Goal: Task Accomplishment & Management: Complete application form

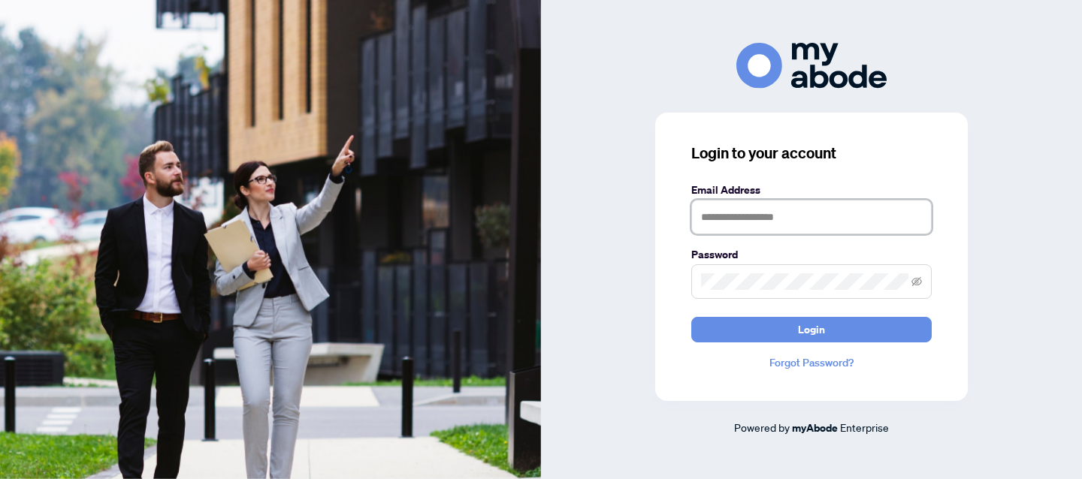
click at [735, 225] on input "text" at bounding box center [811, 217] width 240 height 35
type input "*"
type input "**********"
click at [691, 317] on button "Login" at bounding box center [811, 330] width 240 height 26
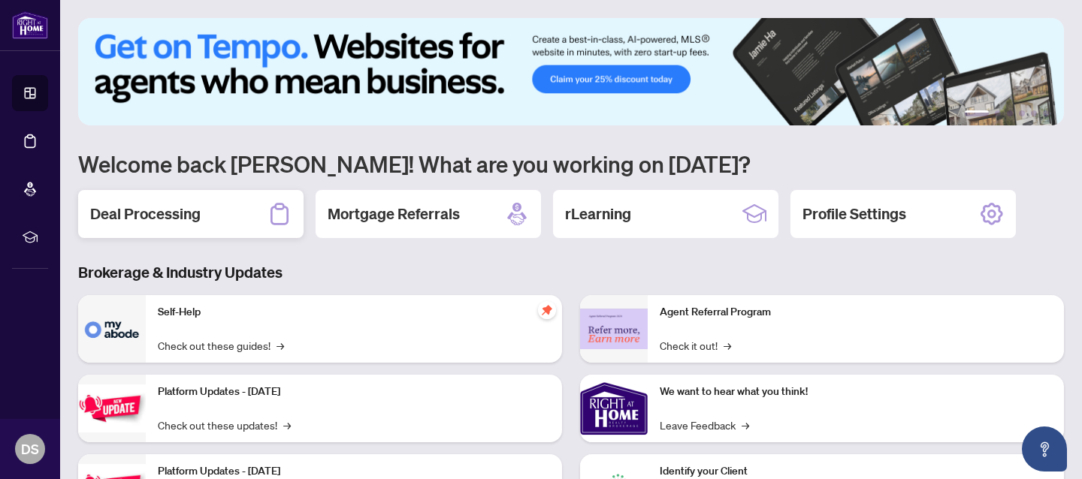
click at [168, 219] on h2 "Deal Processing" at bounding box center [145, 214] width 110 height 21
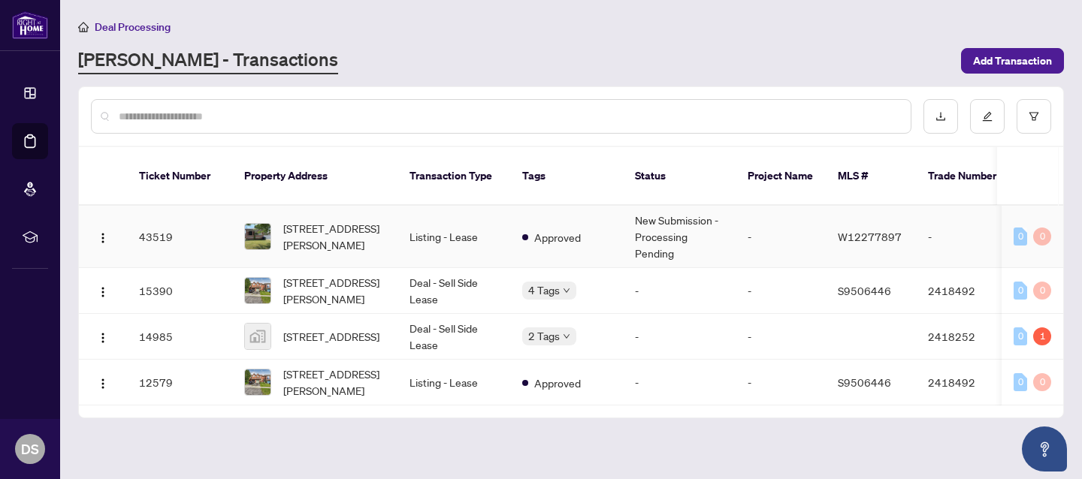
click at [602, 219] on td "Approved" at bounding box center [566, 237] width 113 height 62
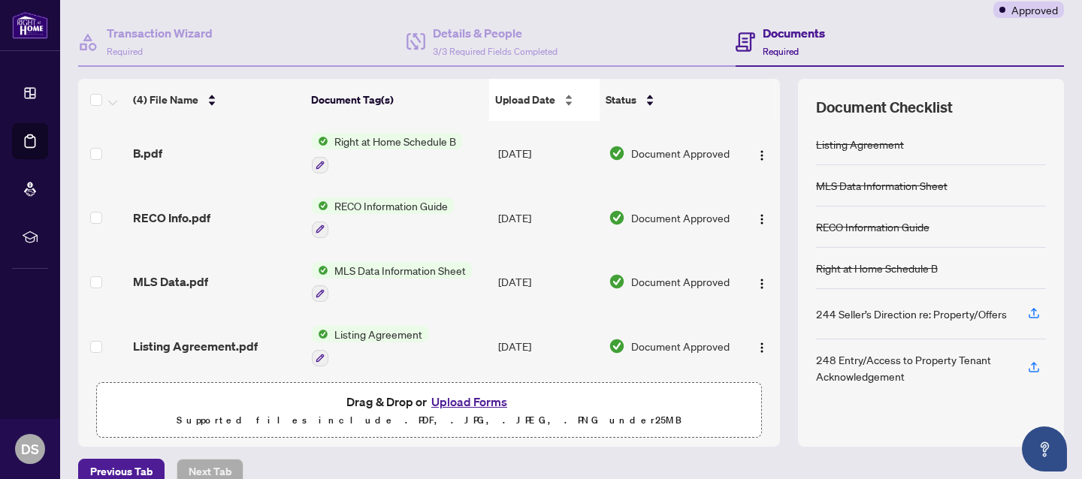
scroll to position [149, 0]
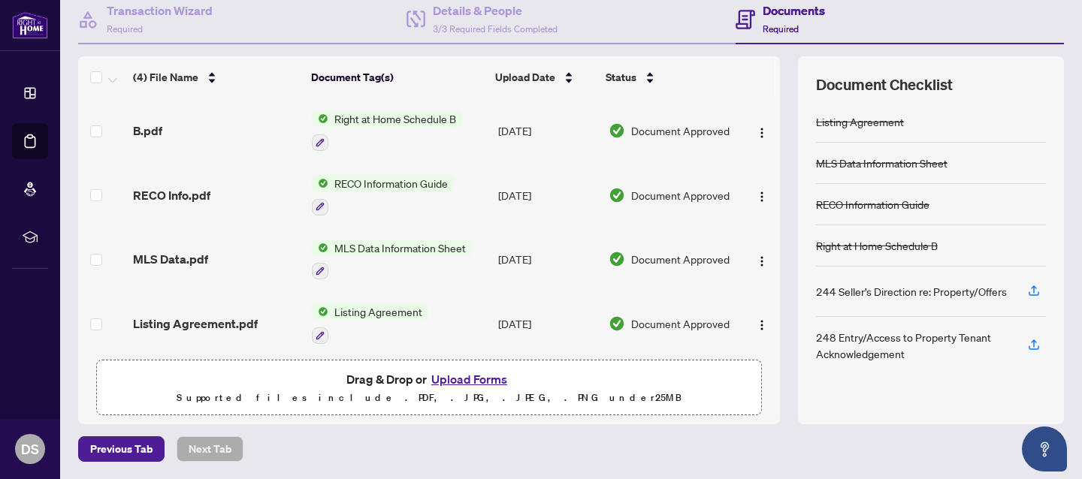
click at [461, 378] on button "Upload Forms" at bounding box center [469, 380] width 85 height 20
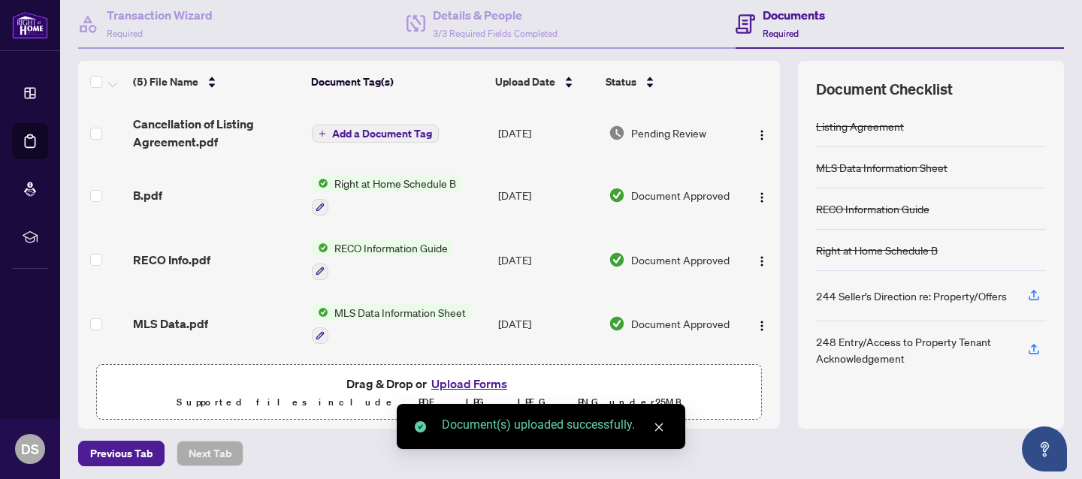
scroll to position [148, 0]
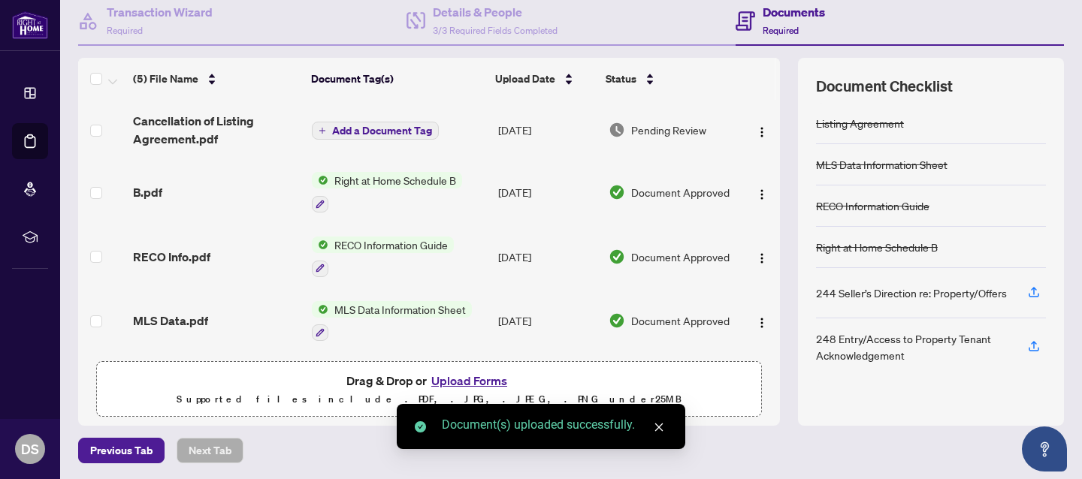
click at [355, 133] on span "Add a Document Tag" at bounding box center [382, 130] width 100 height 11
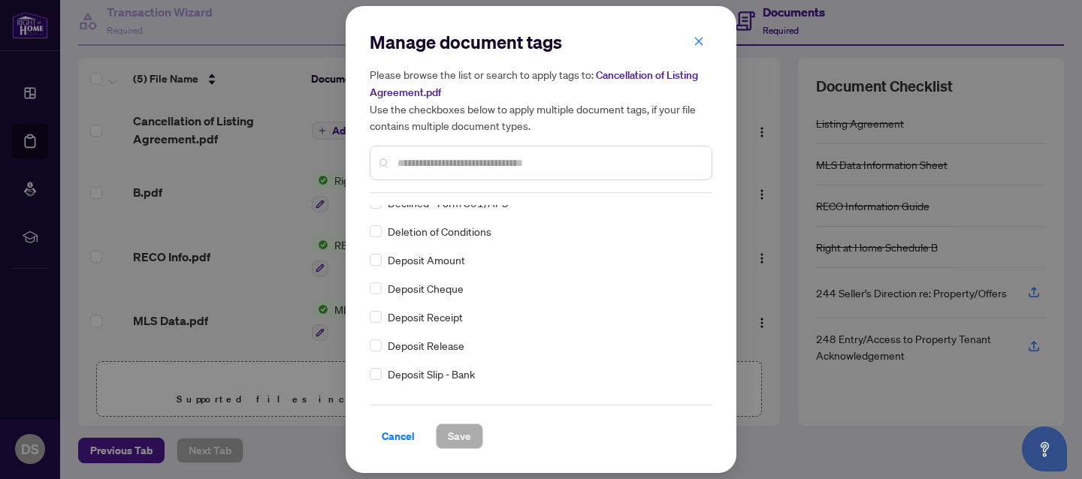
scroll to position [1211, 0]
click at [424, 162] on input "text" at bounding box center [548, 163] width 302 height 17
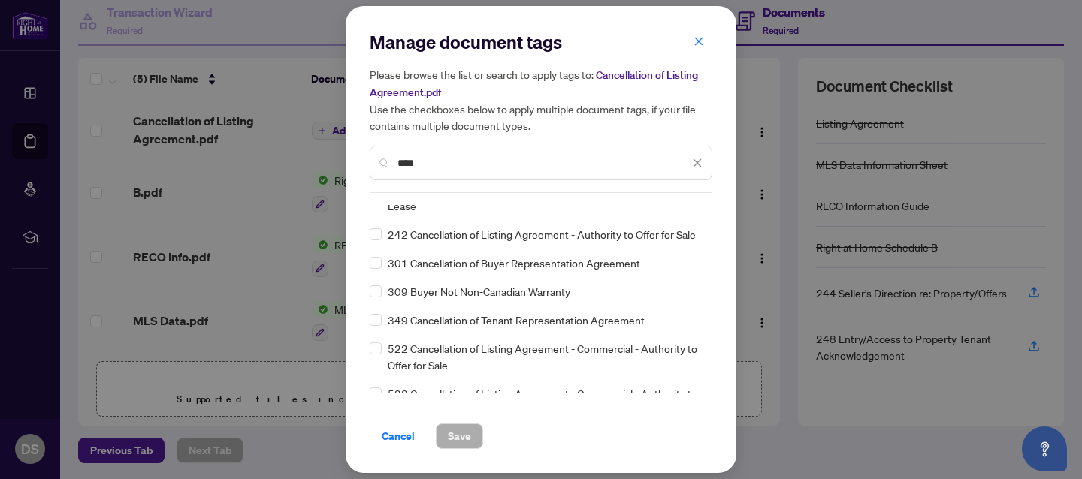
scroll to position [0, 0]
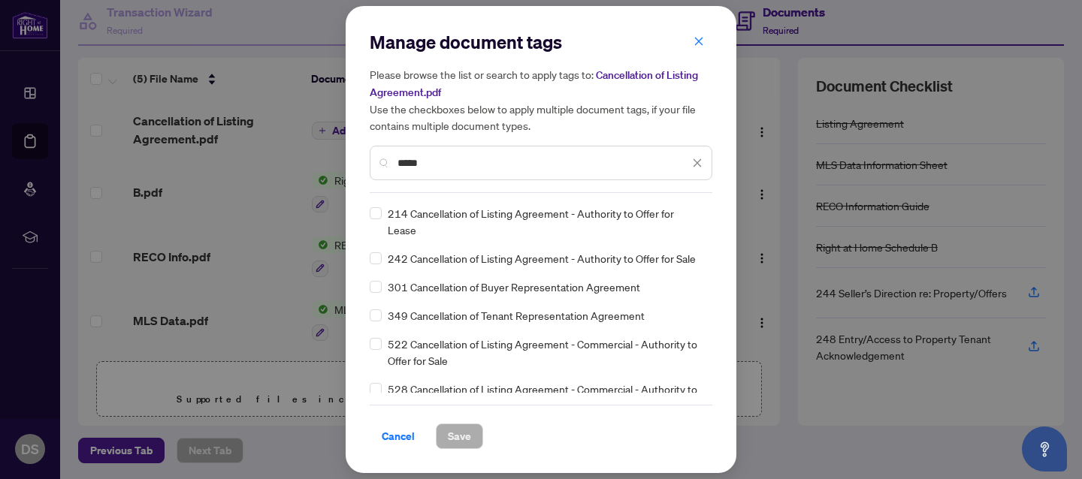
type input "*****"
click at [469, 440] on span "Save" at bounding box center [459, 436] width 23 height 24
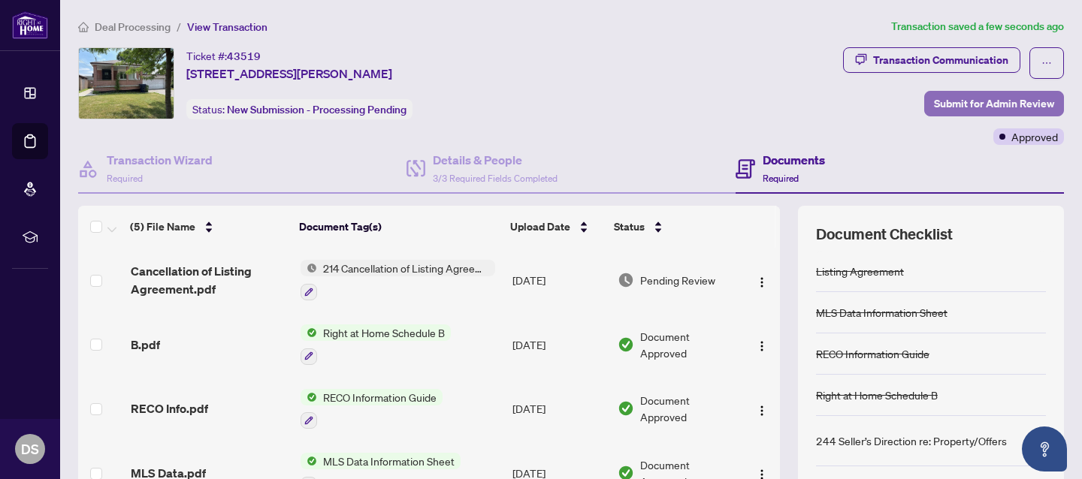
click at [975, 96] on span "Submit for Admin Review" at bounding box center [994, 104] width 120 height 24
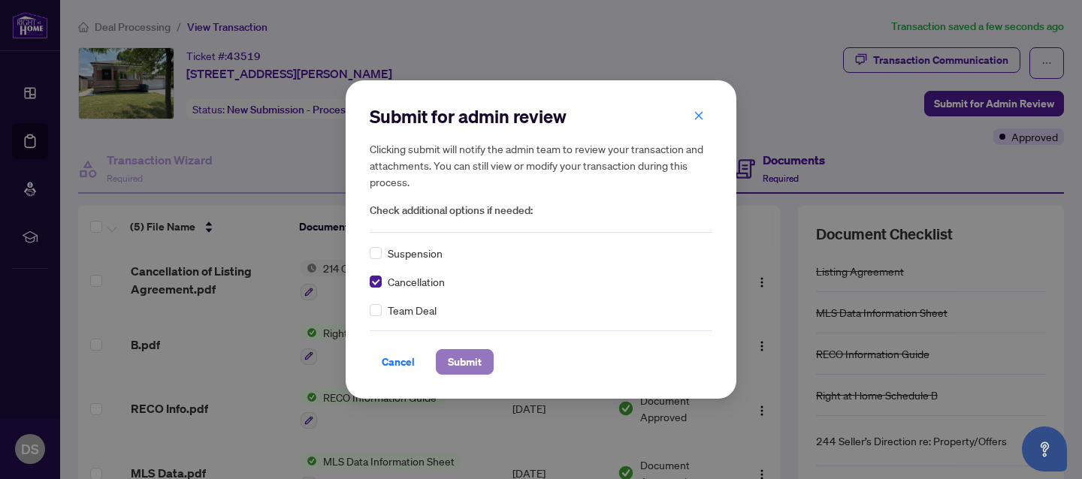
click at [473, 365] on span "Submit" at bounding box center [465, 362] width 34 height 24
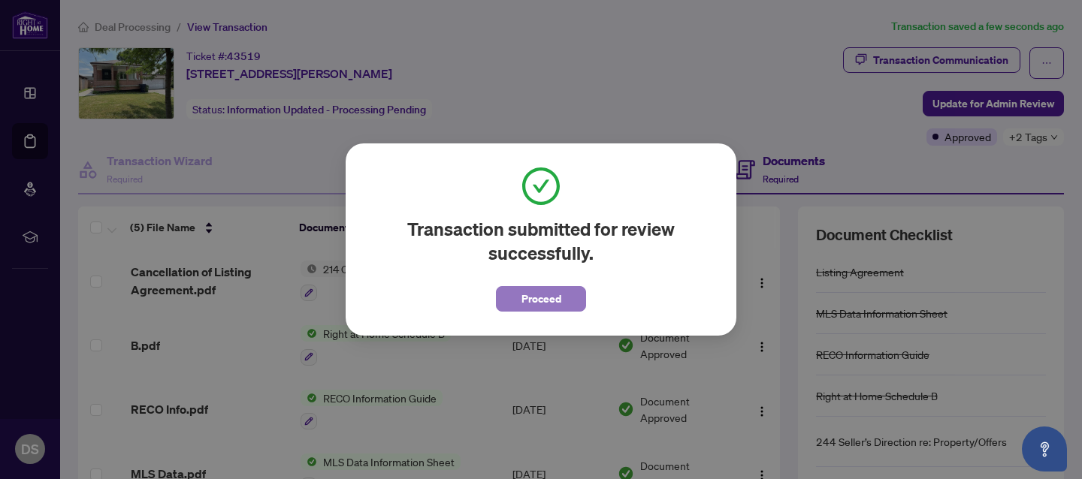
click at [540, 299] on span "Proceed" at bounding box center [541, 299] width 40 height 24
